Goal: Task Accomplishment & Management: Complete application form

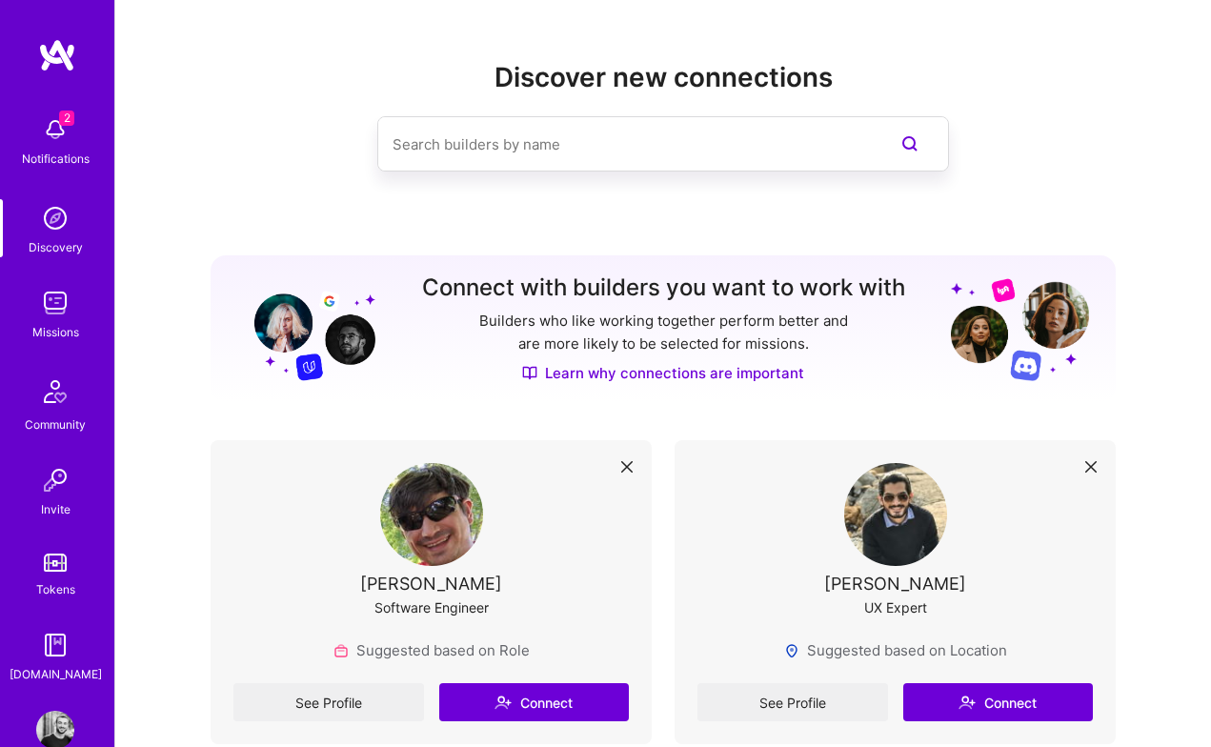
click at [62, 127] on img at bounding box center [55, 130] width 38 height 38
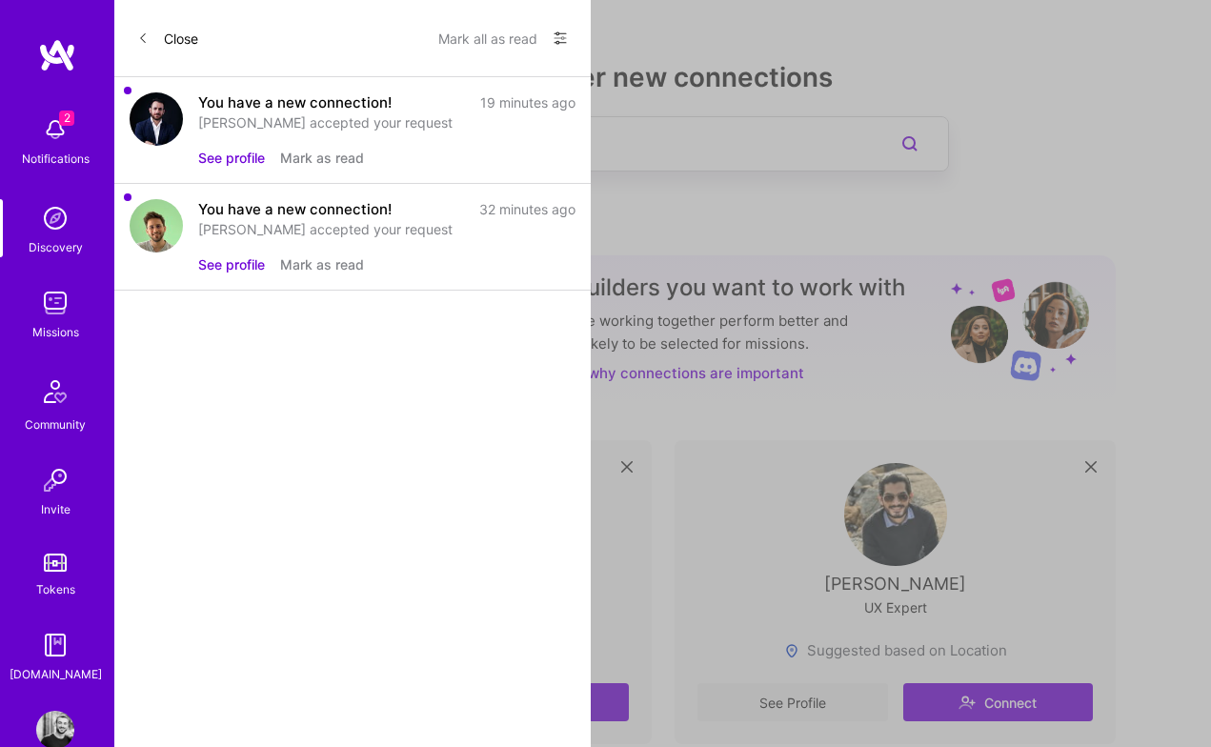
click at [379, 116] on div "Michalis accepted your request" at bounding box center [386, 122] width 377 height 20
click at [236, 163] on button "See profile" at bounding box center [231, 158] width 67 height 20
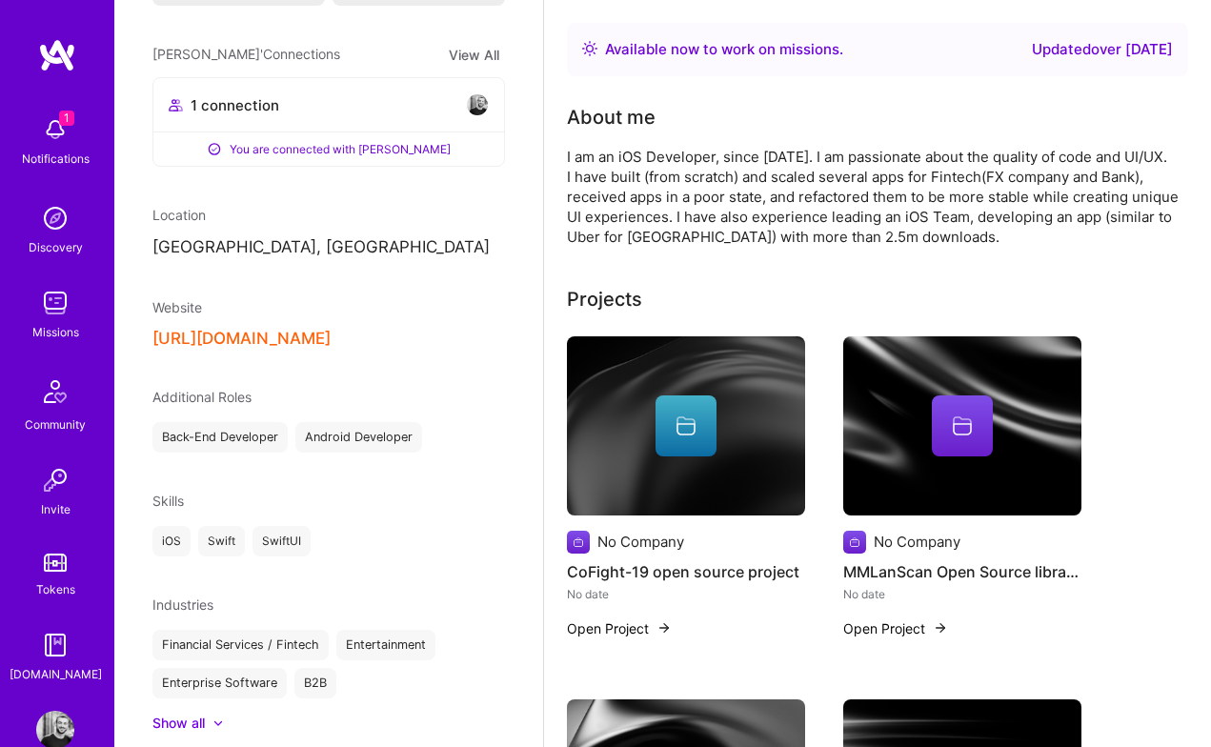
scroll to position [447, 0]
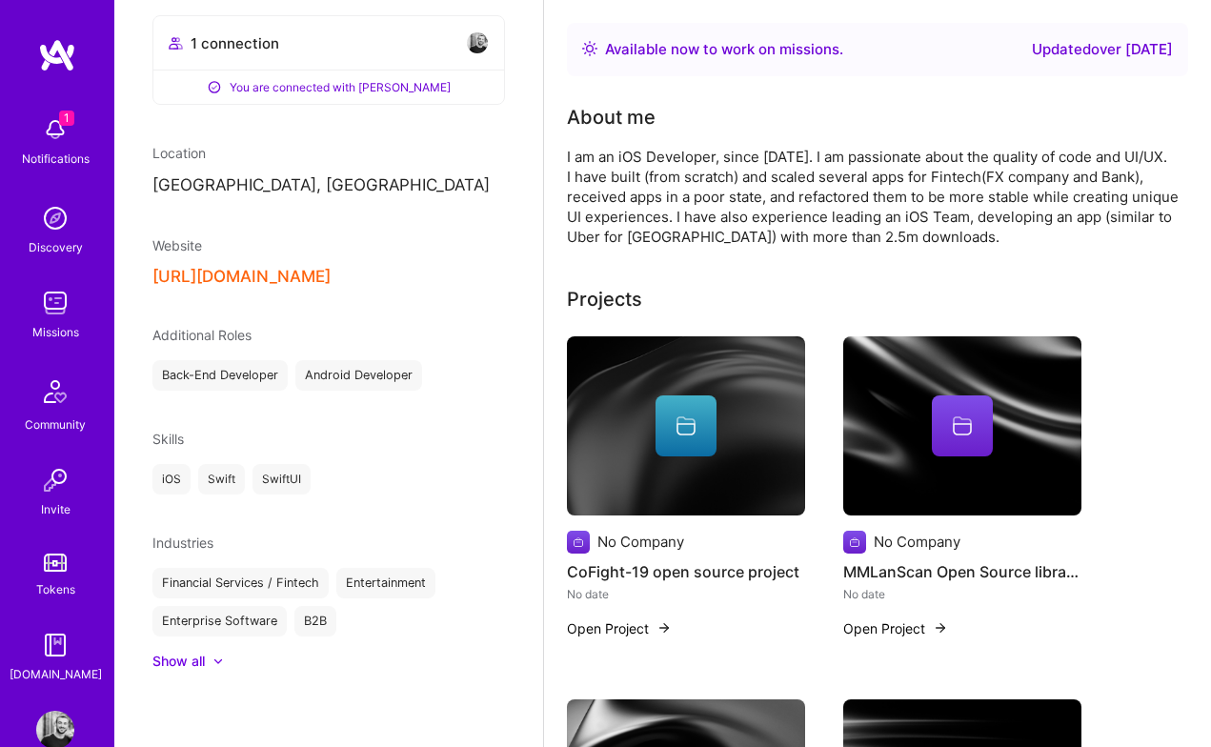
click at [83, 144] on div "1 Notifications" at bounding box center [55, 140] width 118 height 66
click at [49, 316] on img at bounding box center [55, 303] width 38 height 38
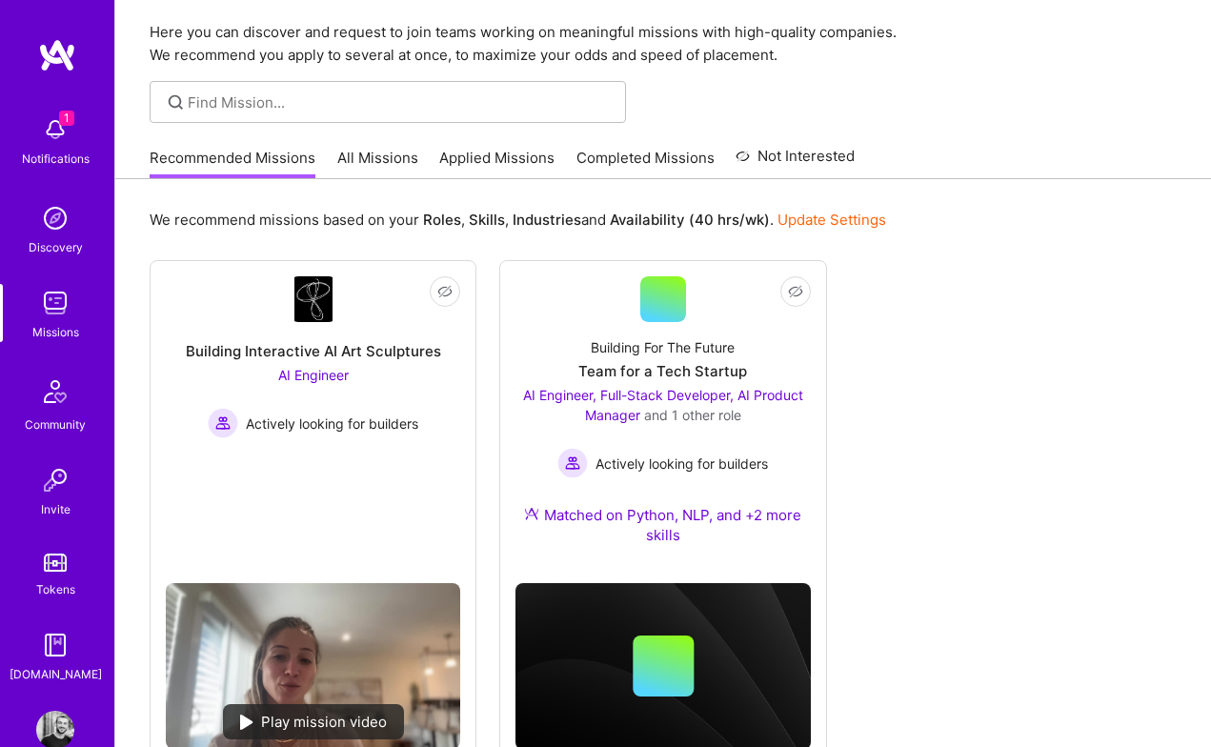
scroll to position [83, 0]
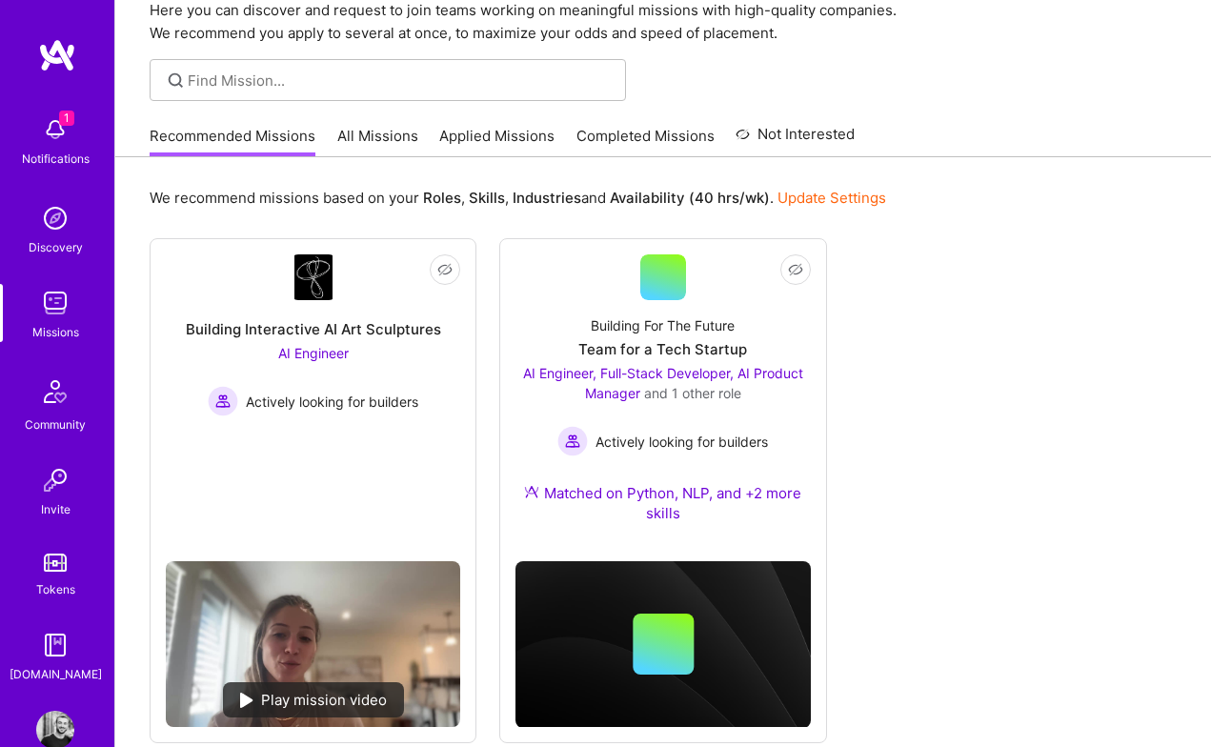
click at [387, 137] on link "All Missions" at bounding box center [377, 141] width 81 height 31
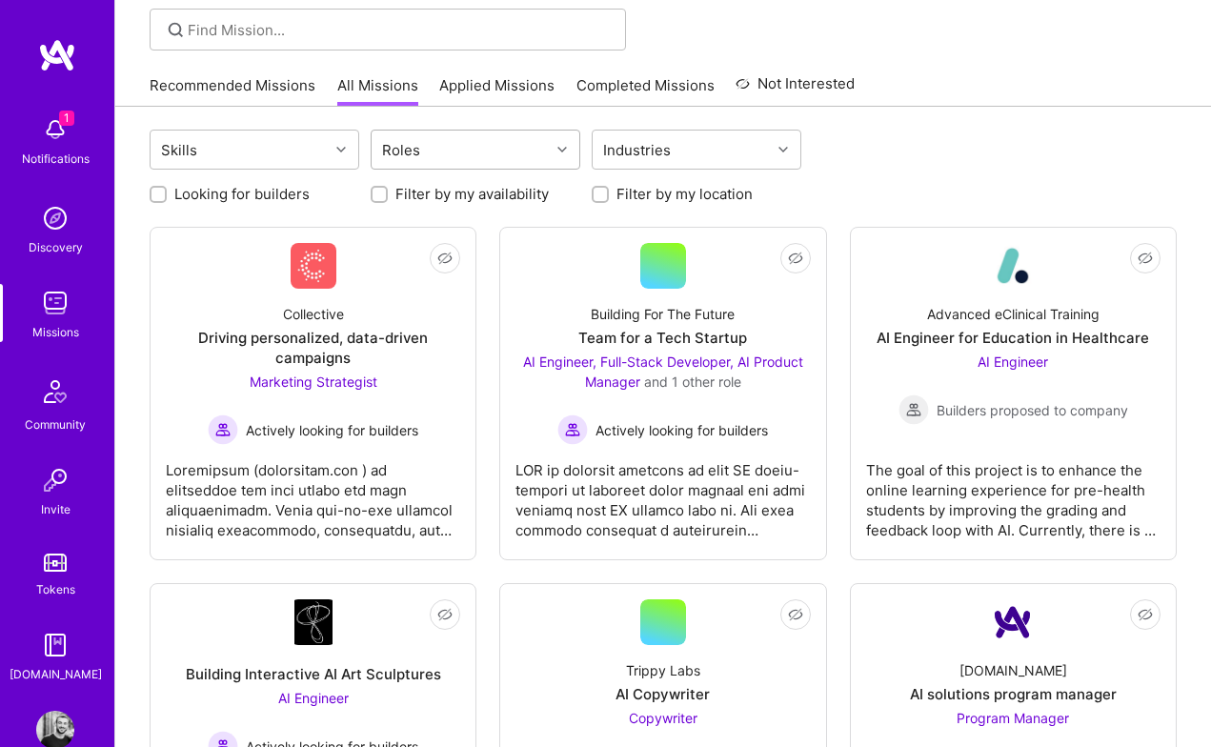
scroll to position [135, 0]
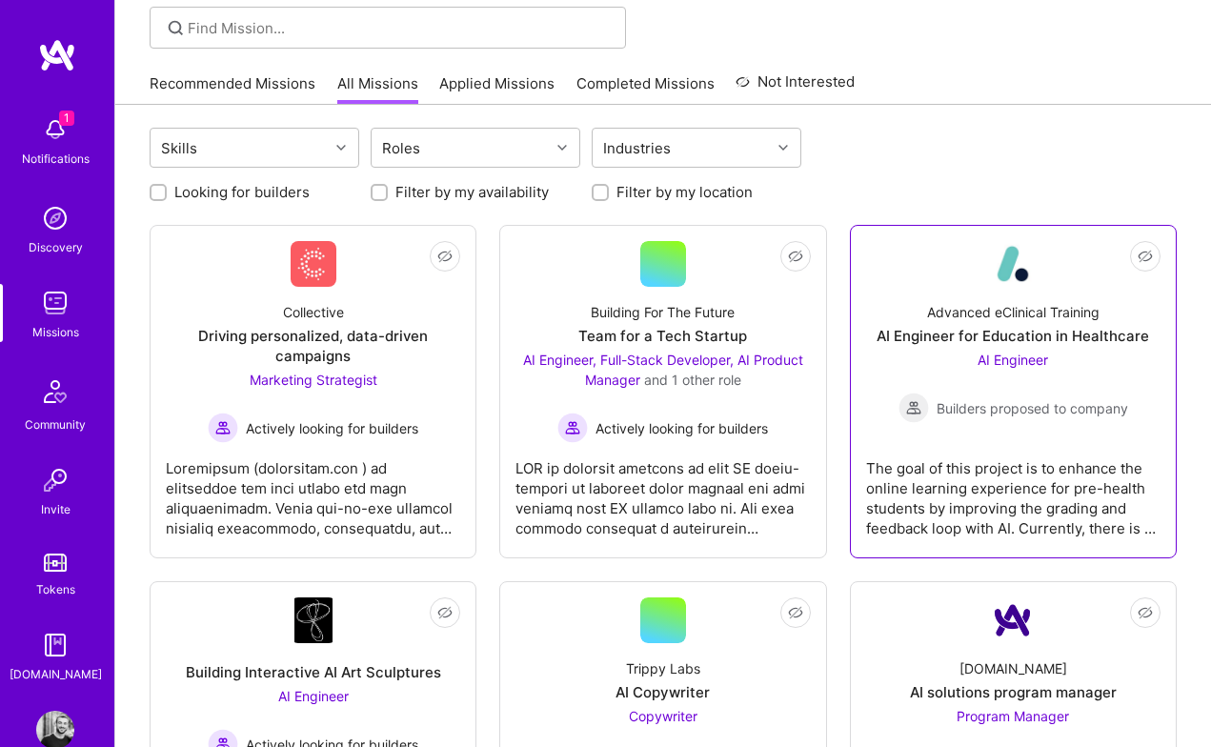
click at [998, 263] on img at bounding box center [1013, 264] width 46 height 46
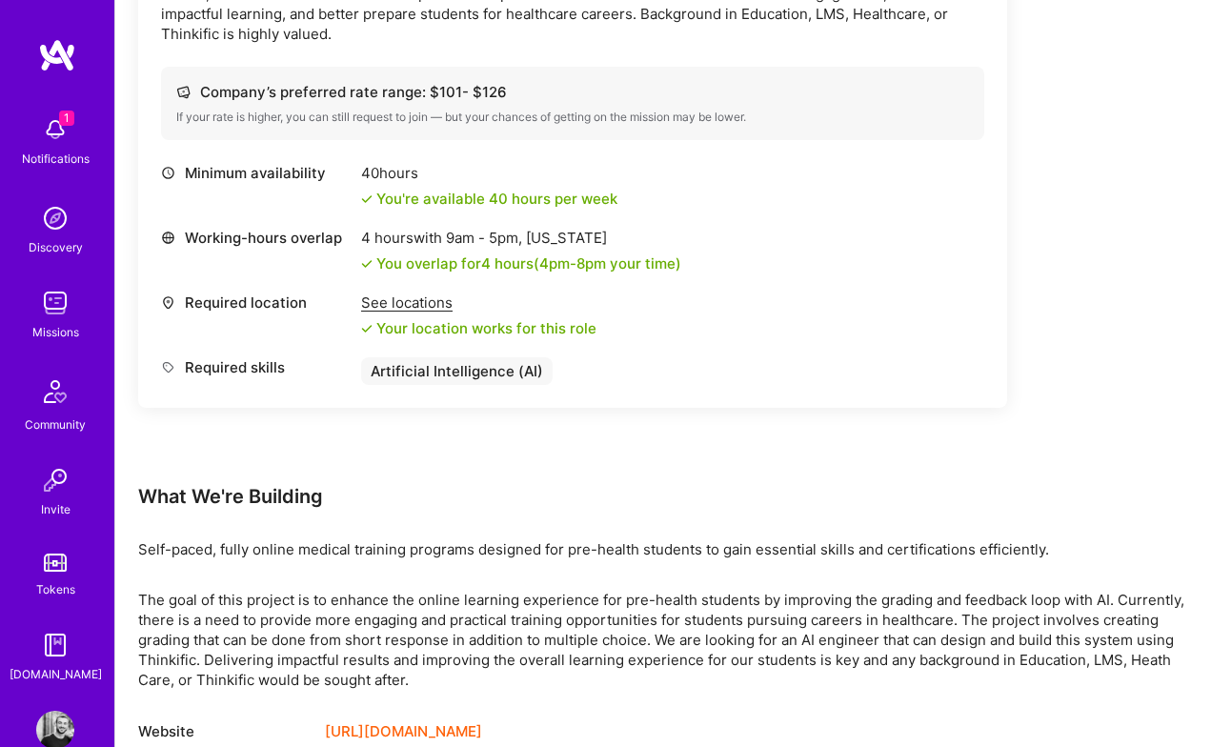
scroll to position [699, 0]
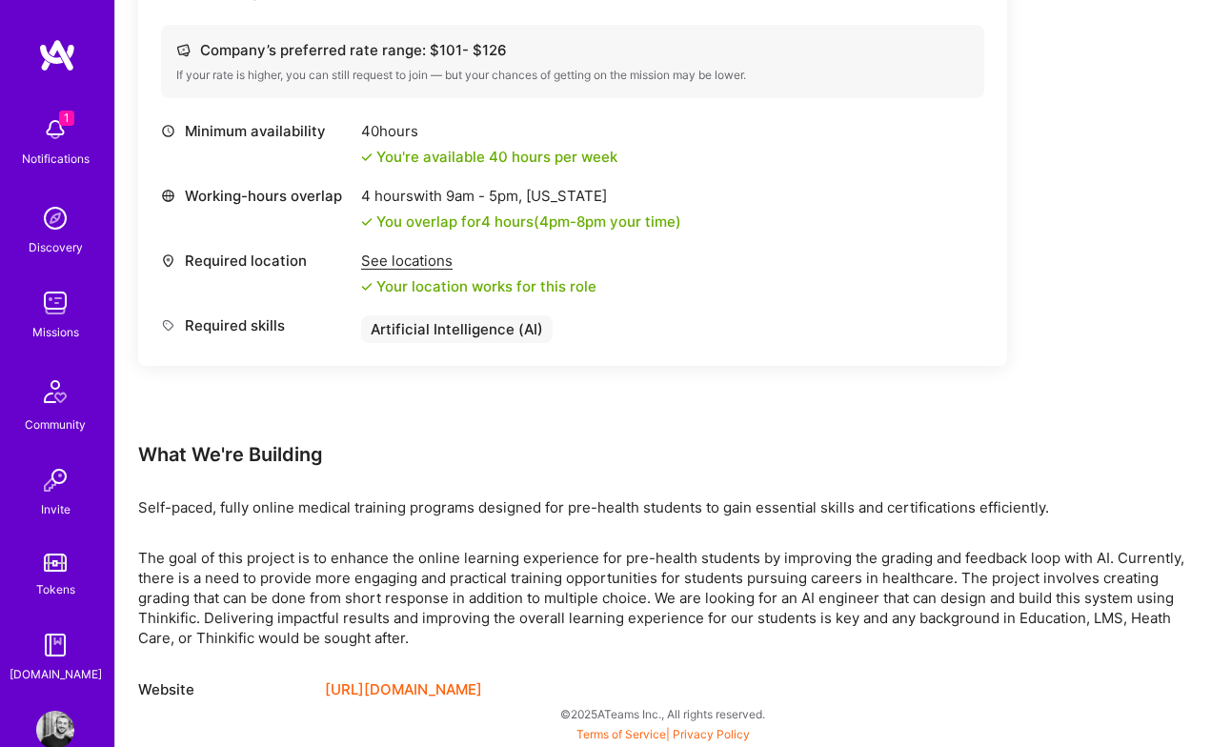
click at [416, 685] on link "https://advclinical.org/" at bounding box center [403, 690] width 157 height 23
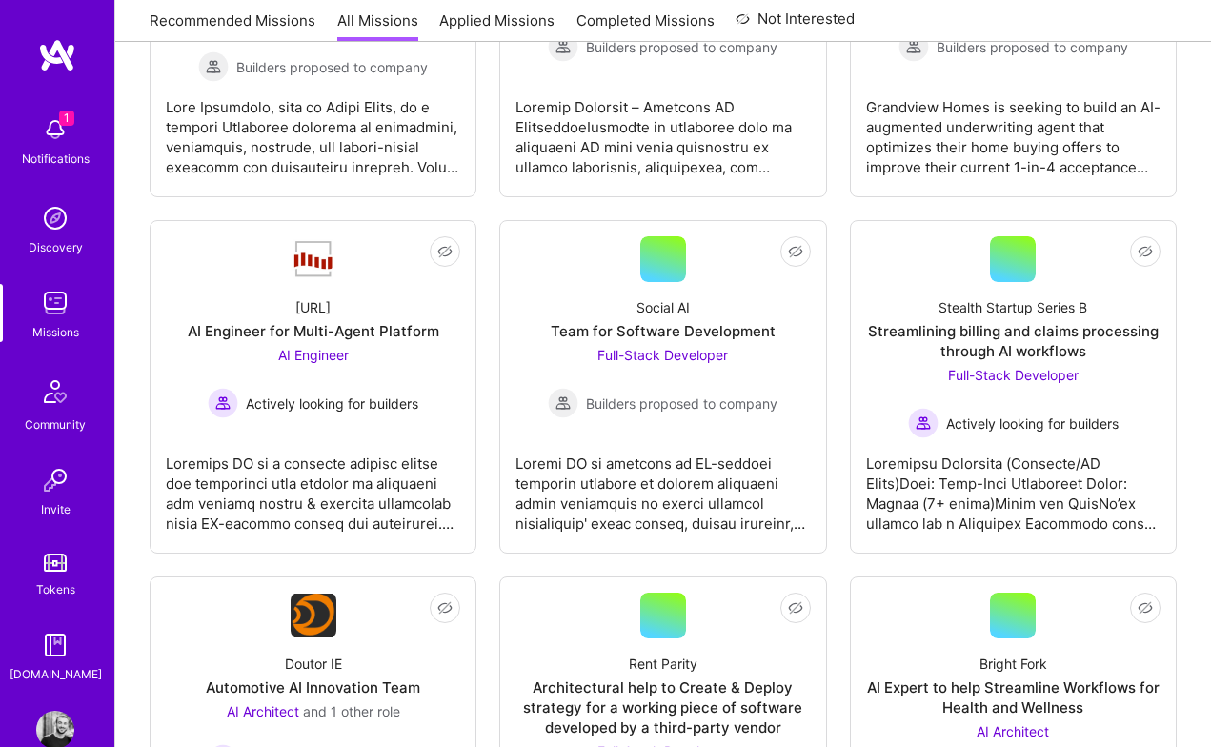
scroll to position [2154, 0]
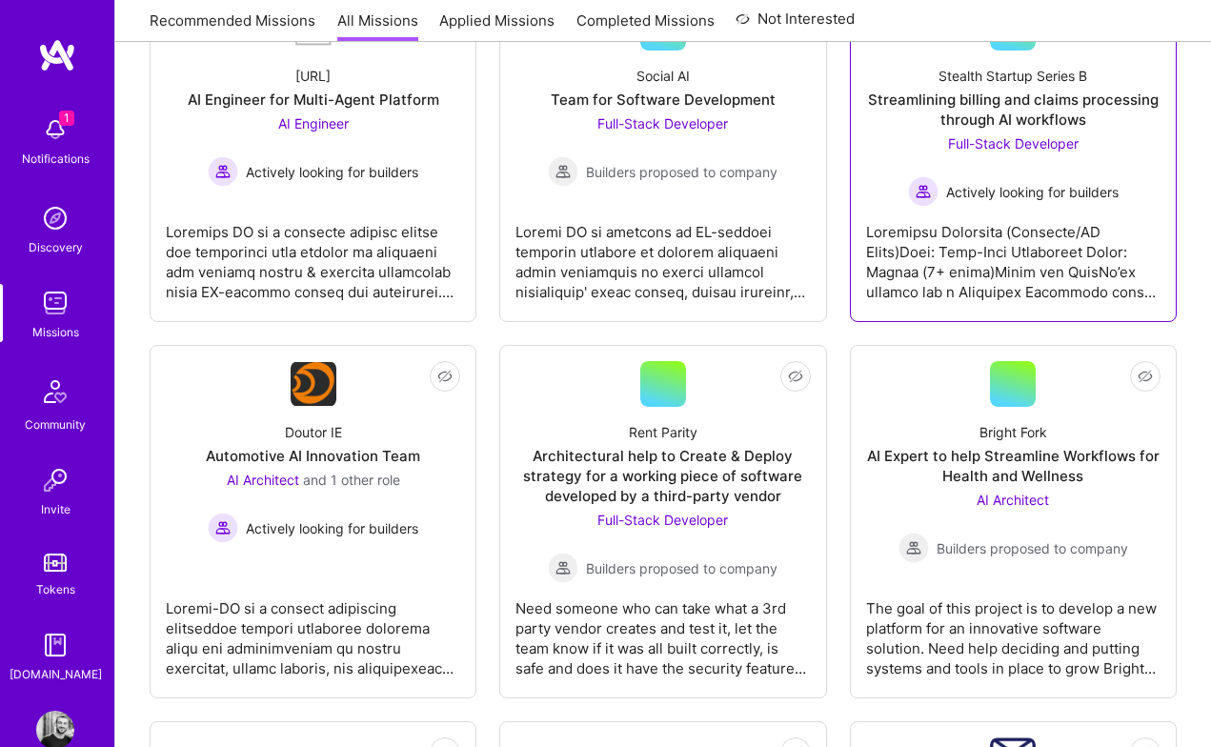
click at [891, 114] on div "Stealth Startup Series B Streamlining billing and claims processing through AI …" at bounding box center [1013, 129] width 294 height 156
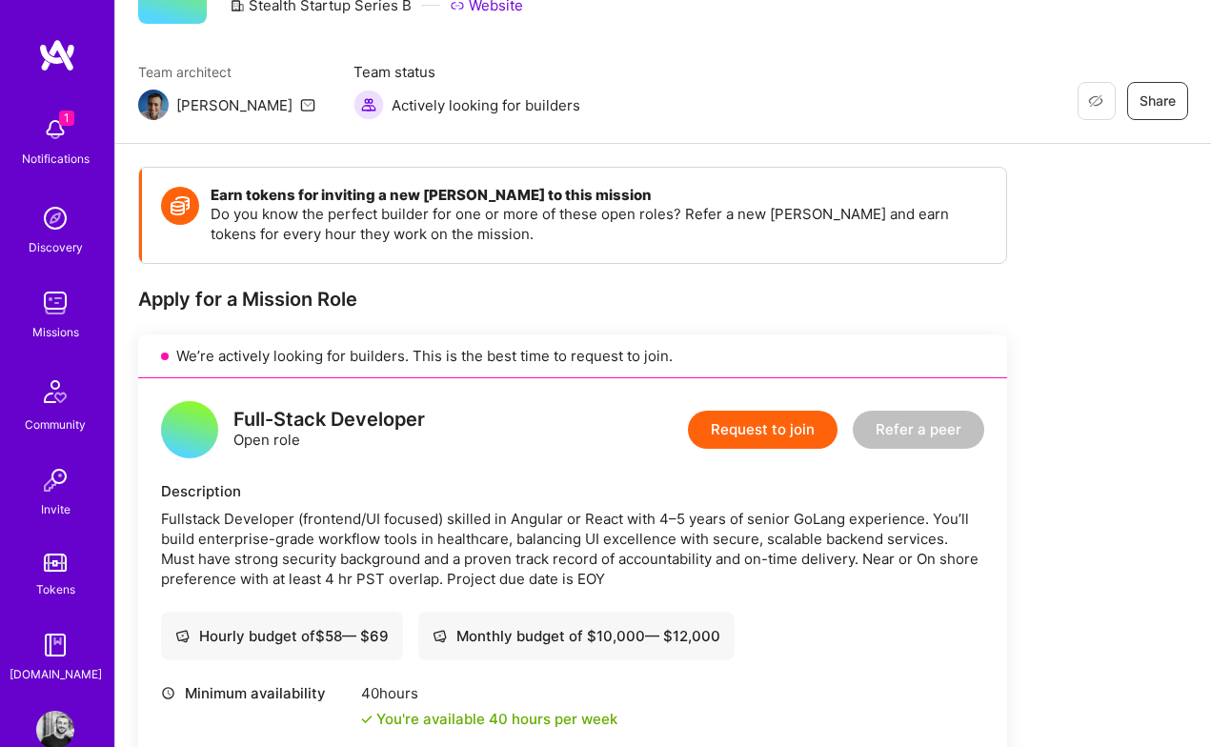
scroll to position [123, 0]
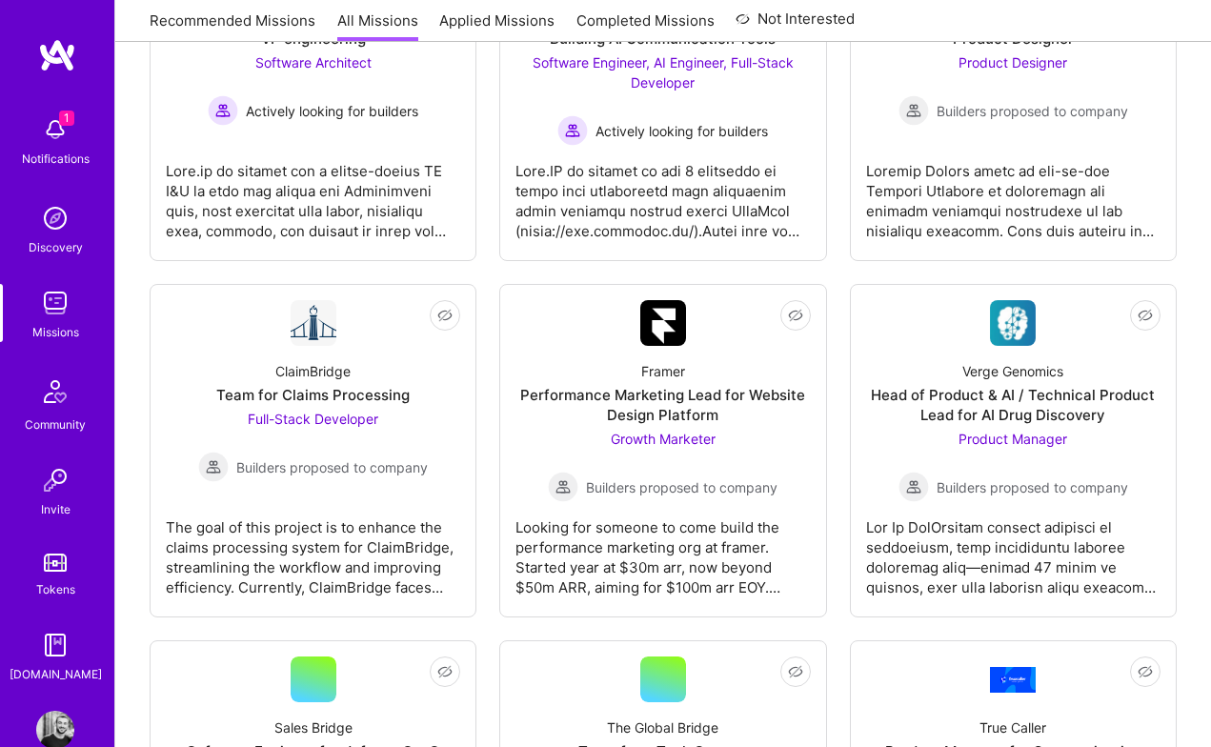
scroll to position [2951, 0]
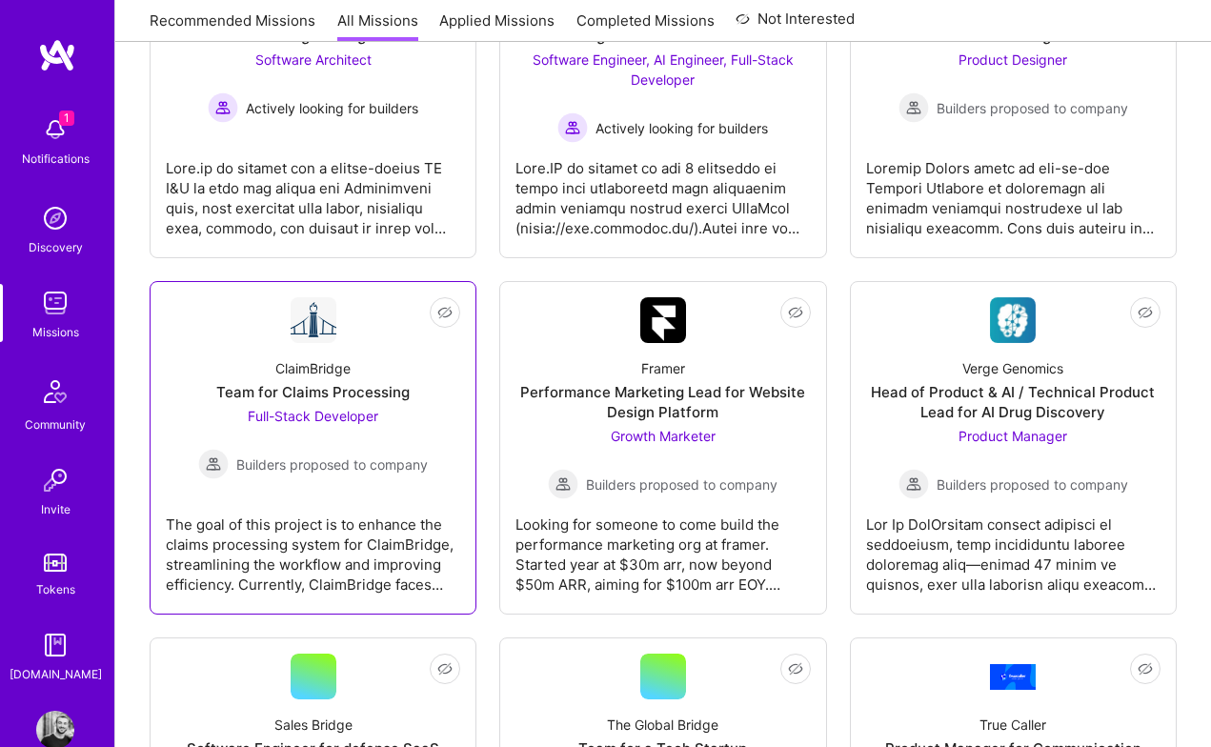
click at [393, 449] on div "Builders proposed to company" at bounding box center [313, 464] width 230 height 30
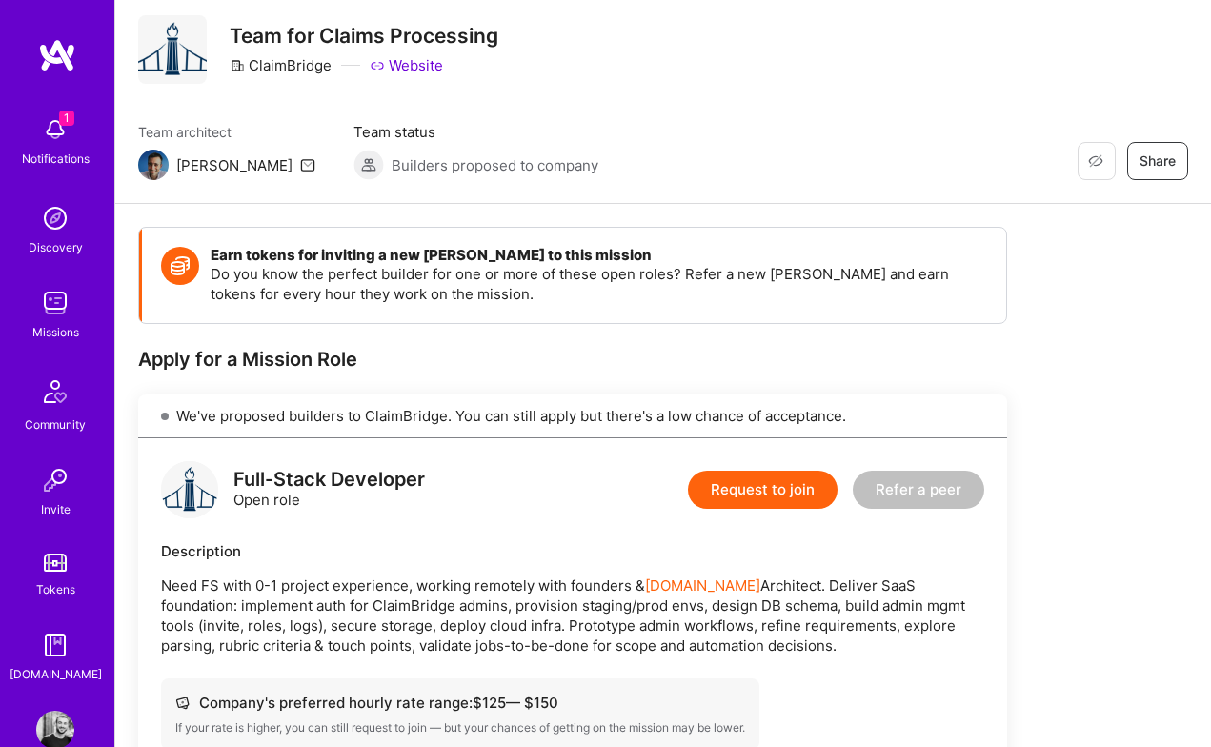
scroll to position [55, 0]
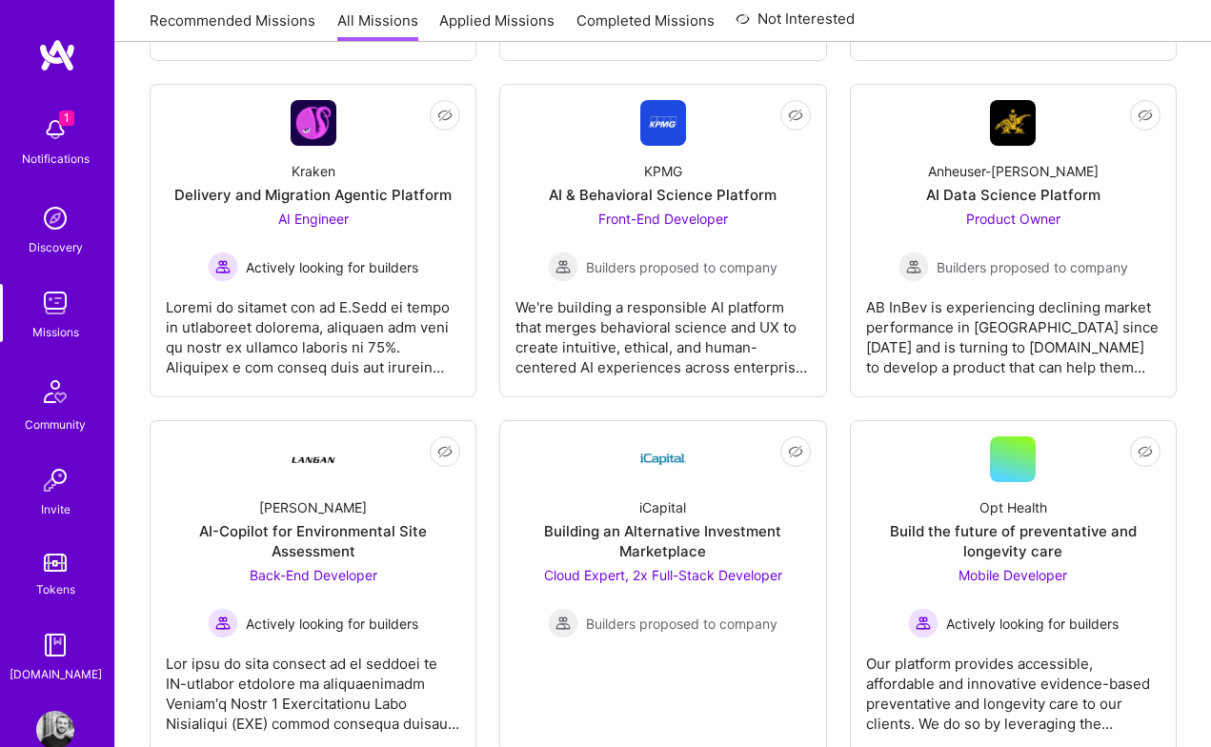
scroll to position [5259, 0]
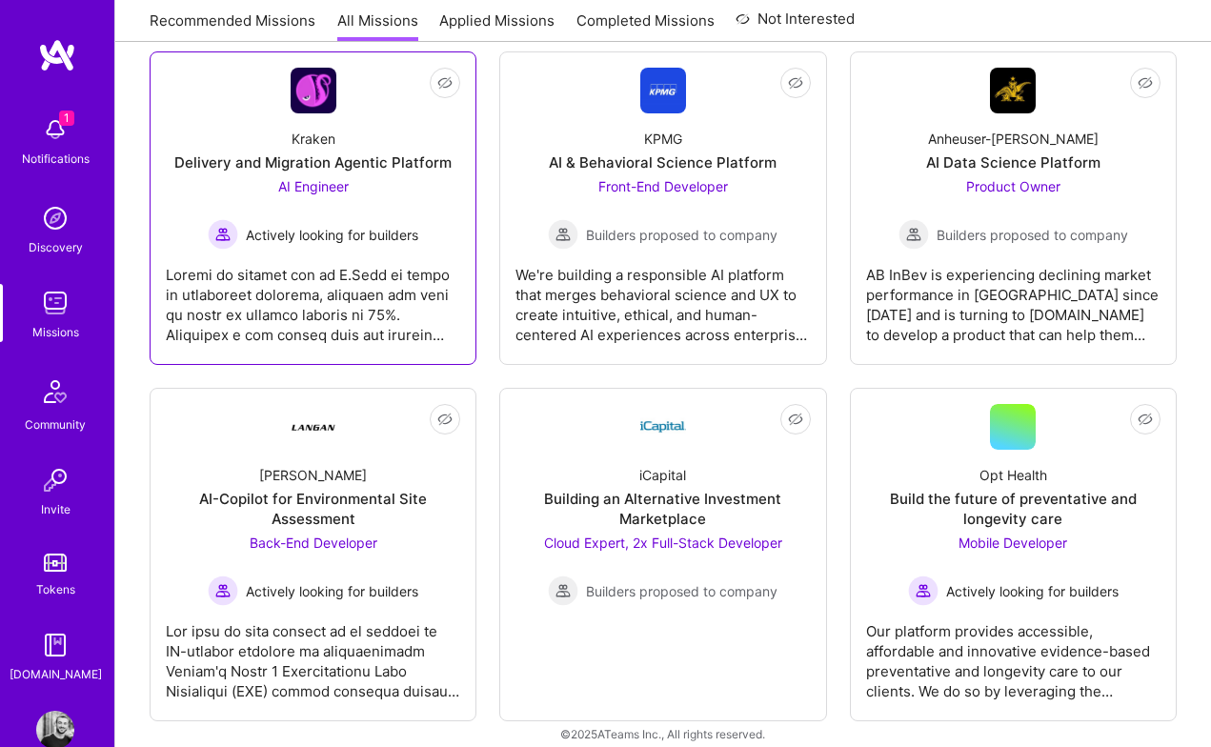
click at [359, 287] on div at bounding box center [313, 297] width 294 height 95
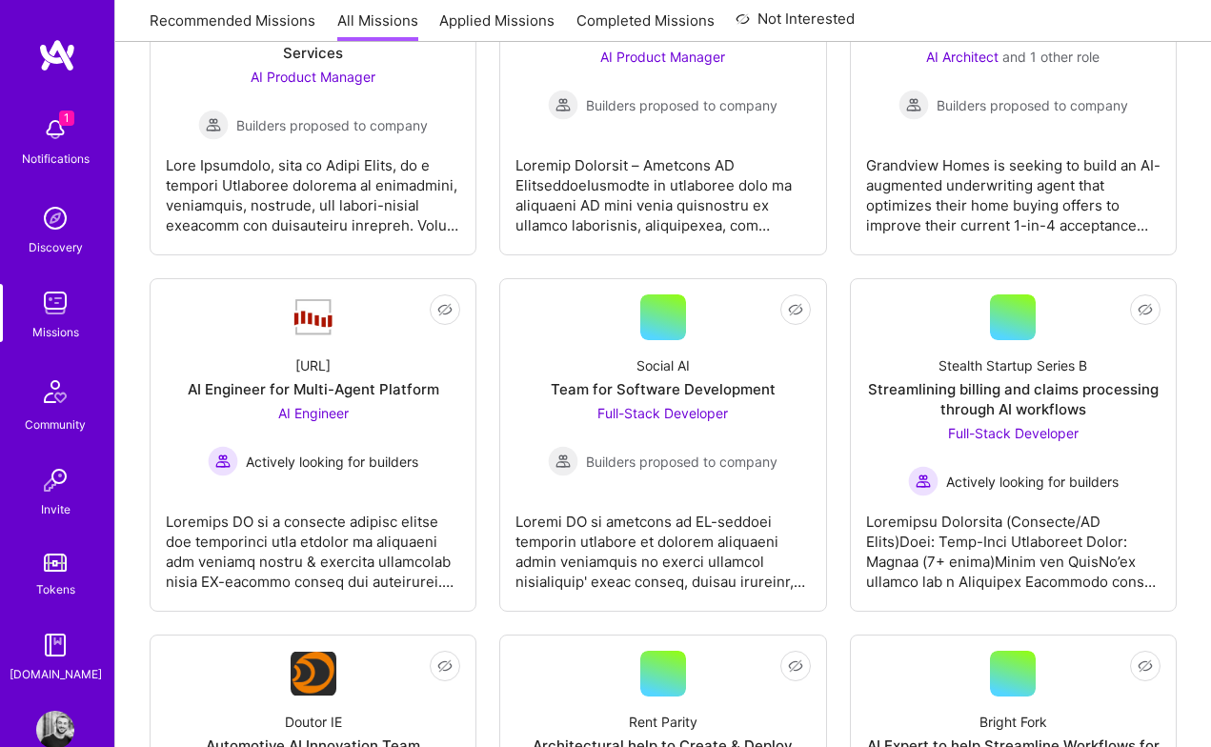
scroll to position [5259, 0]
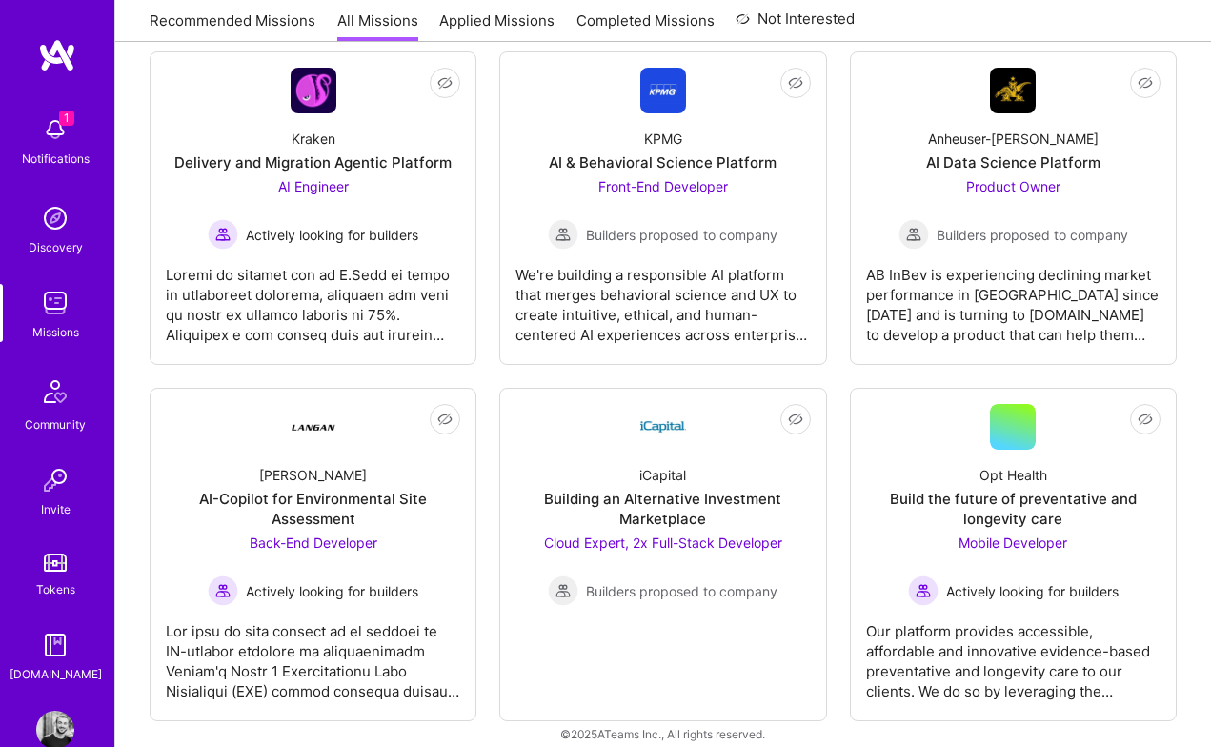
click at [41, 134] on img at bounding box center [55, 130] width 38 height 38
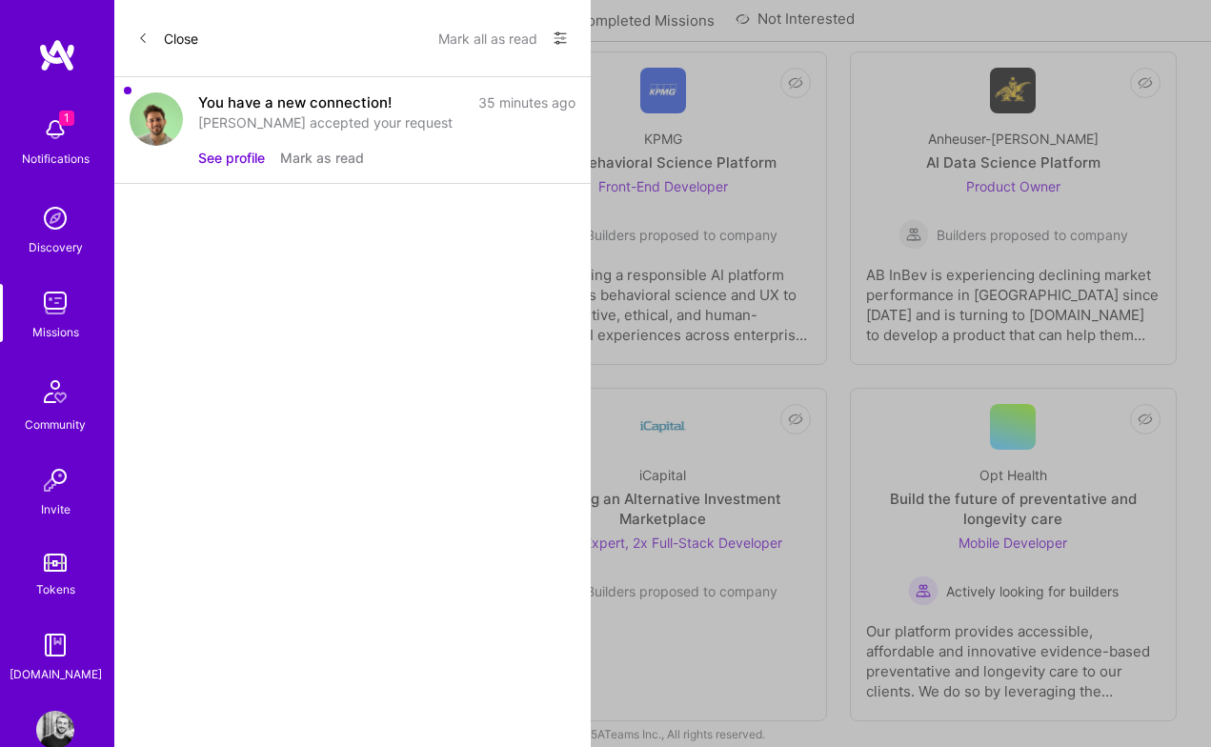
click at [269, 134] on div "You have a new connection! 35 minutes ago Panagiotis accepted your request See …" at bounding box center [386, 129] width 377 height 75
click at [247, 154] on button "See profile" at bounding box center [231, 158] width 67 height 20
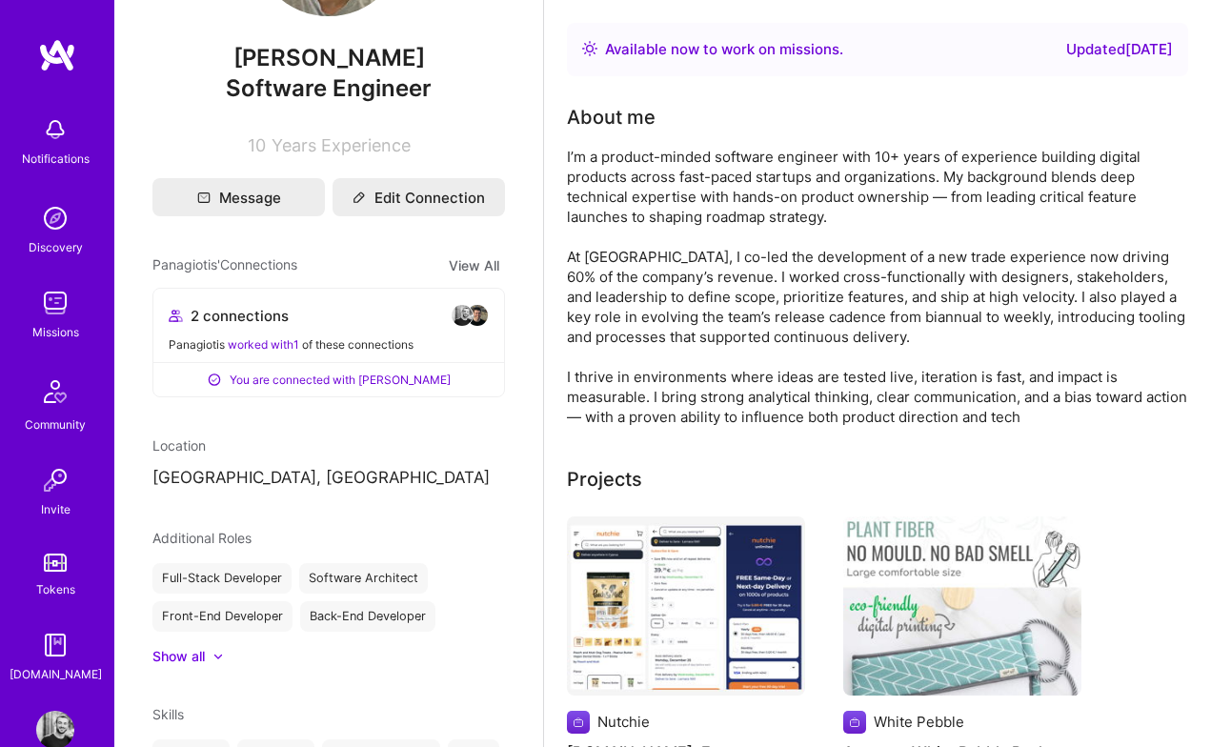
scroll to position [179, 0]
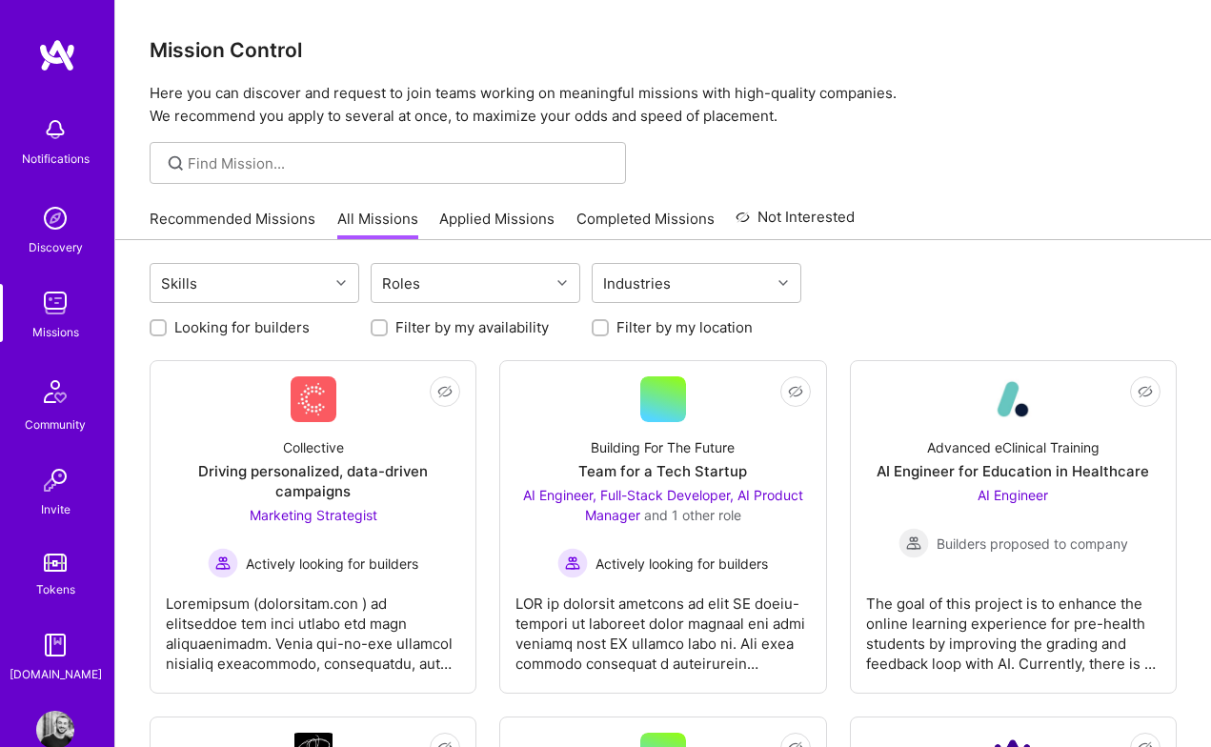
scroll to position [78, 0]
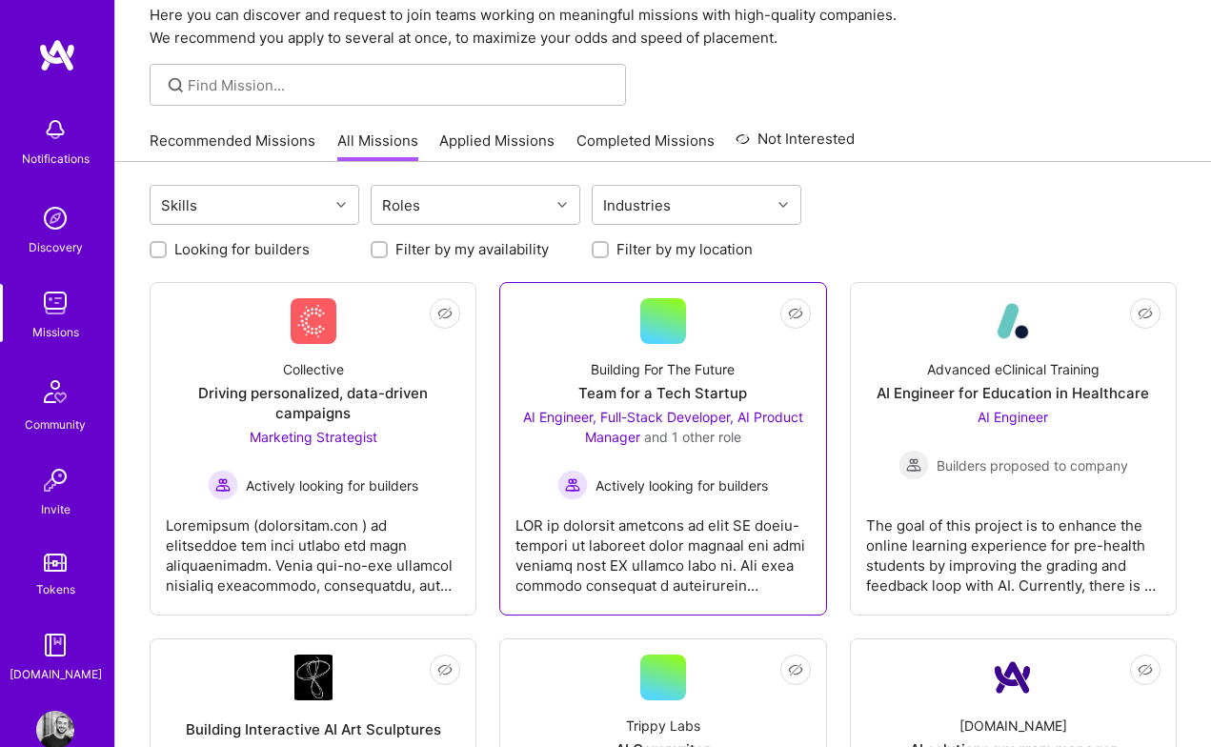
click at [591, 361] on div "Building For The Future" at bounding box center [663, 369] width 144 height 20
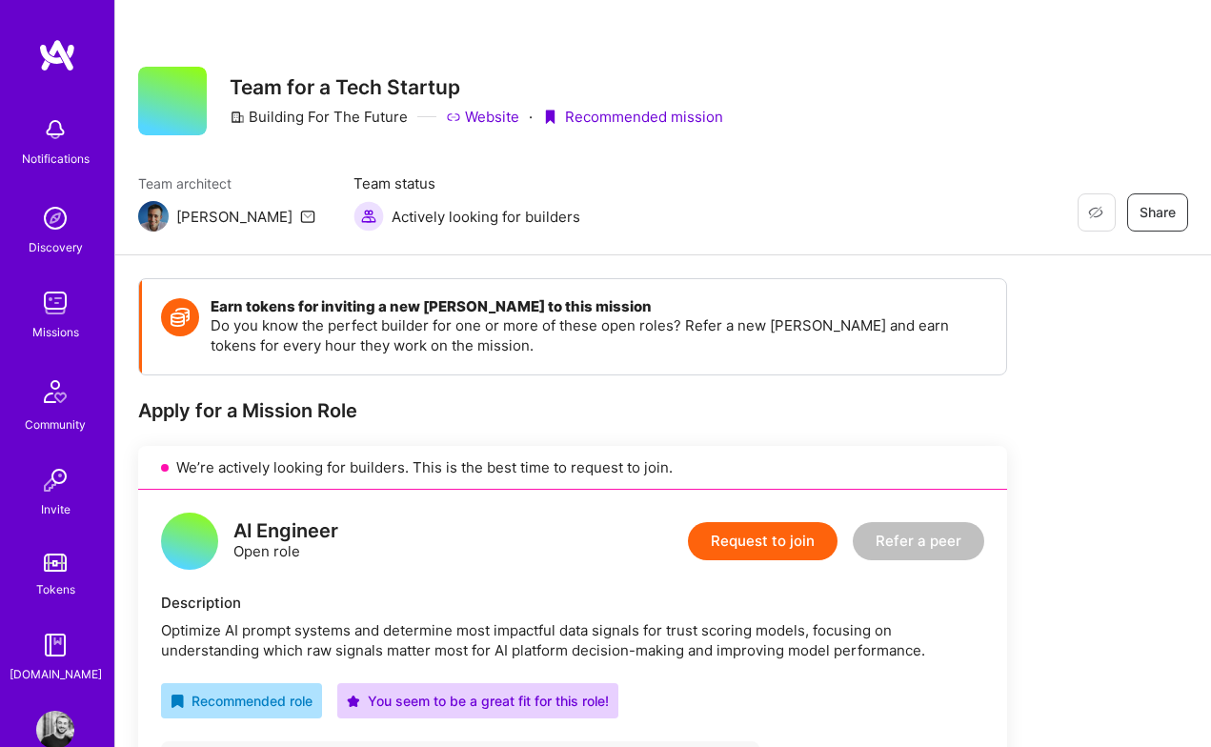
click at [758, 303] on h4 "Earn tokens for inviting a new A.Teamer to this mission" at bounding box center [599, 306] width 777 height 17
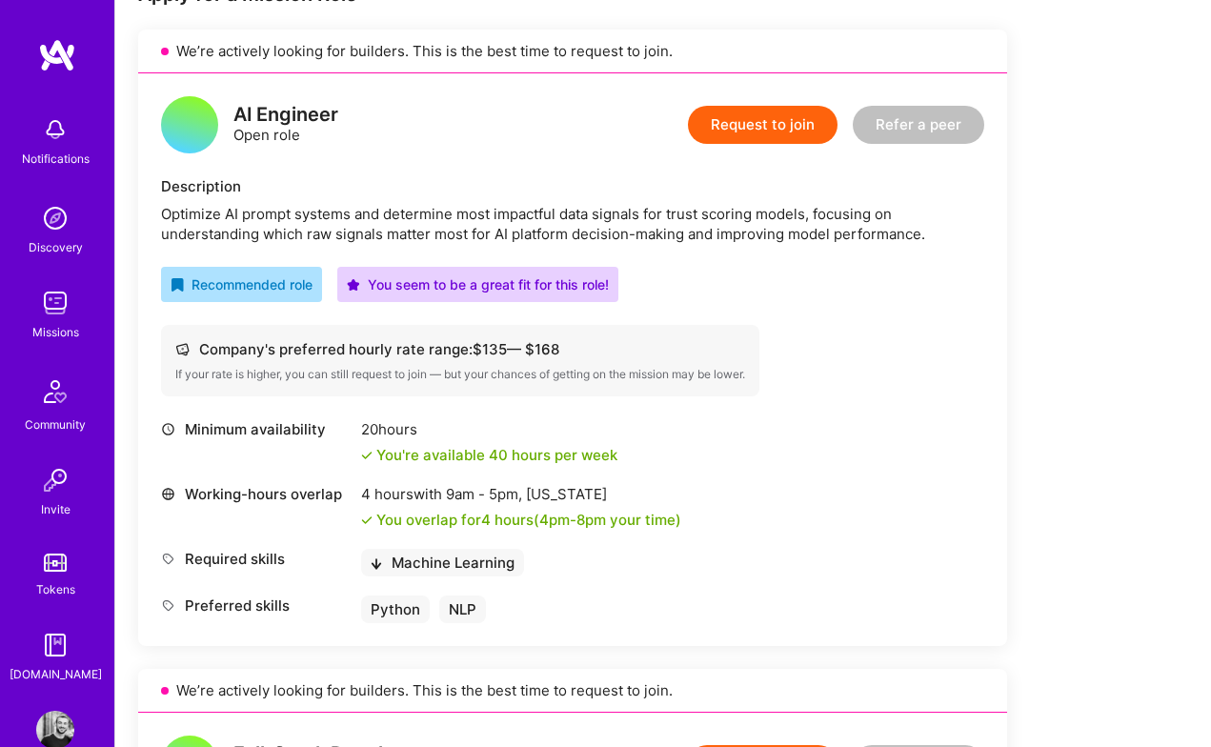
scroll to position [426, 0]
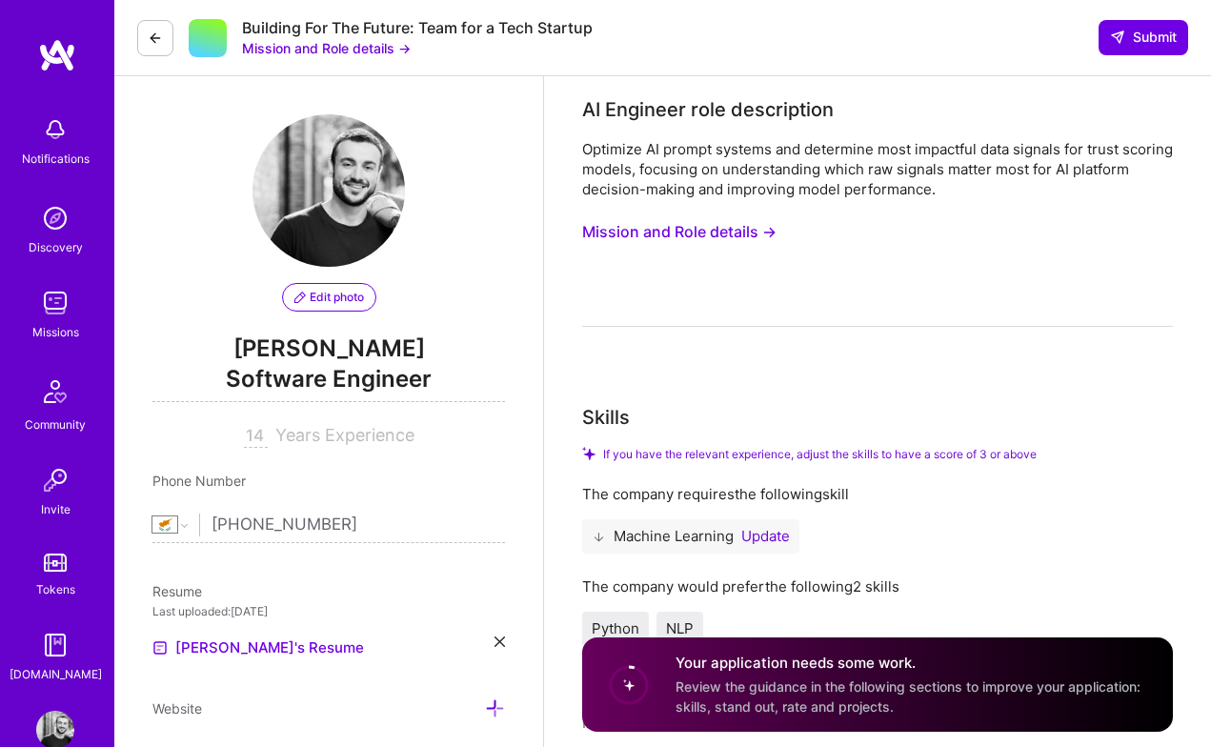
select select "CY"
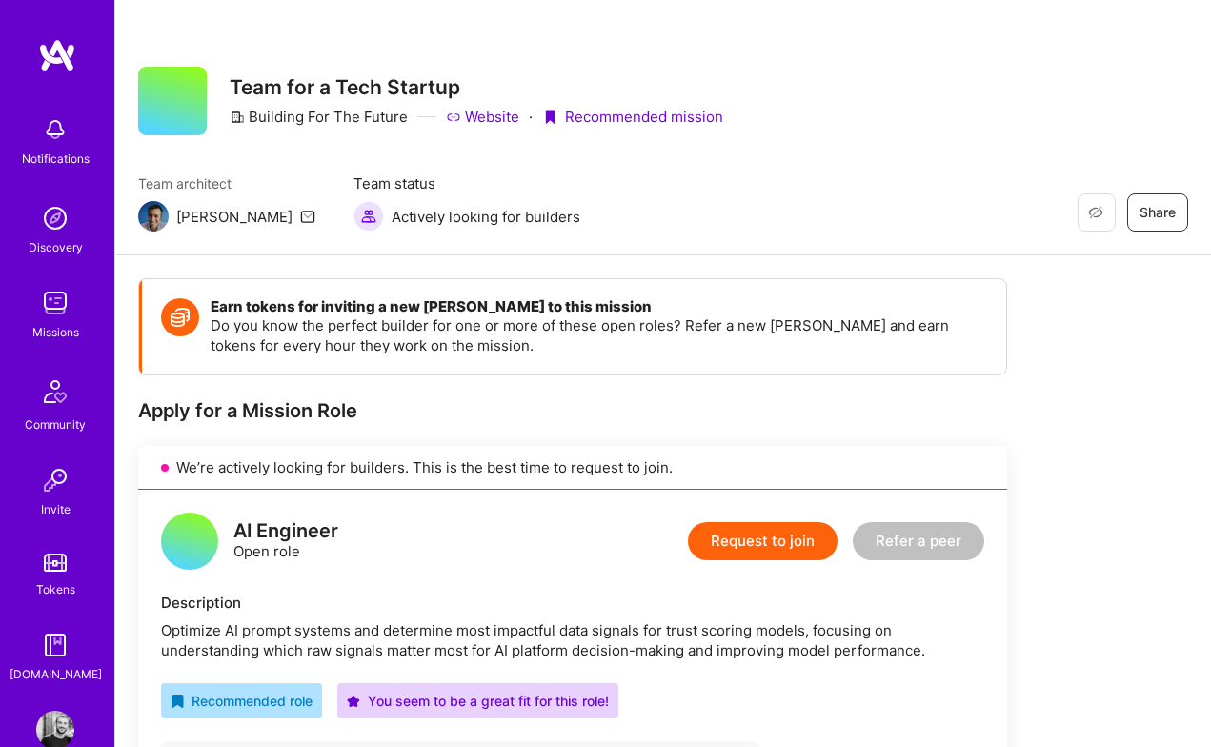
scroll to position [426, 0]
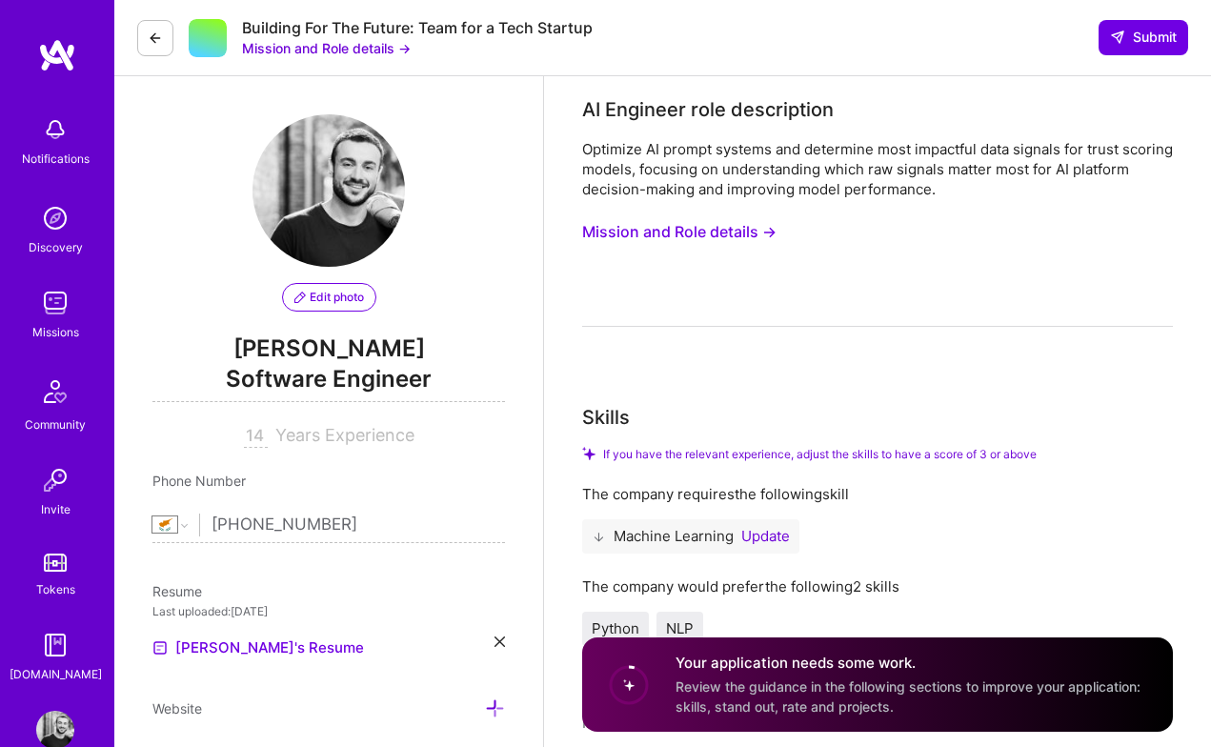
select select "CY"
